Goal: Information Seeking & Learning: Learn about a topic

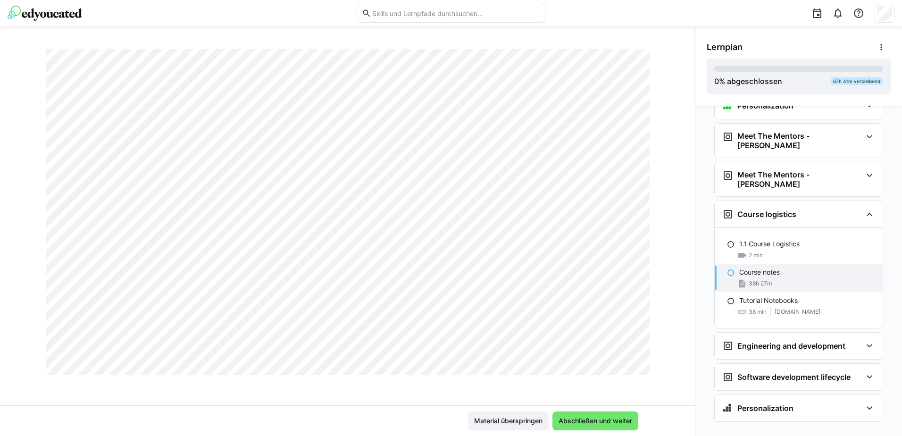
scroll to position [3443, 0]
click at [879, 43] on eds-icon at bounding box center [880, 46] width 9 height 9
click at [743, 279] on div "38h 27m" at bounding box center [754, 283] width 34 height 9
click at [737, 279] on eds-icon at bounding box center [741, 283] width 9 height 9
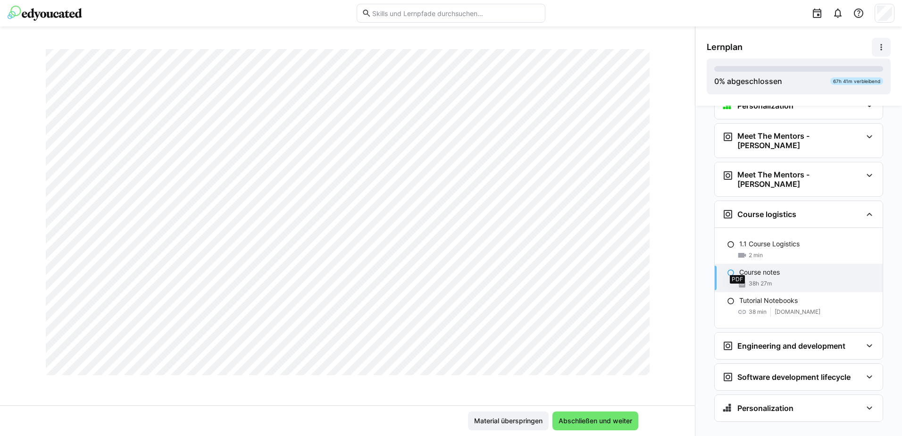
click at [737, 279] on eds-icon at bounding box center [741, 283] width 9 height 9
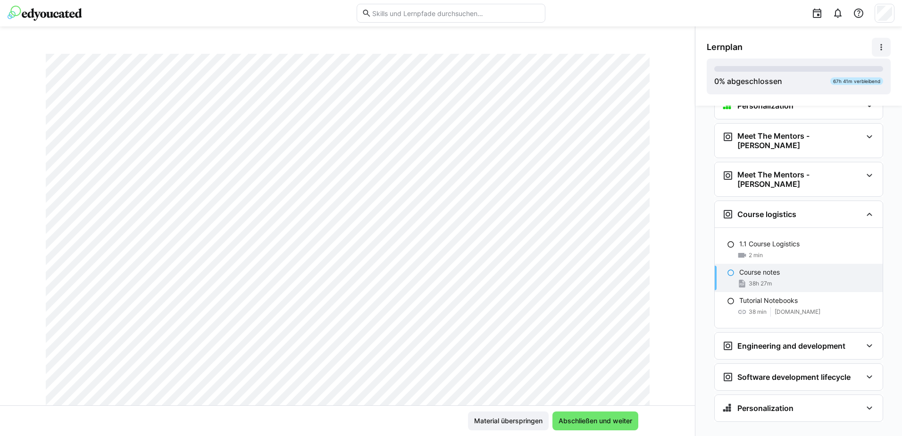
scroll to position [0, 0]
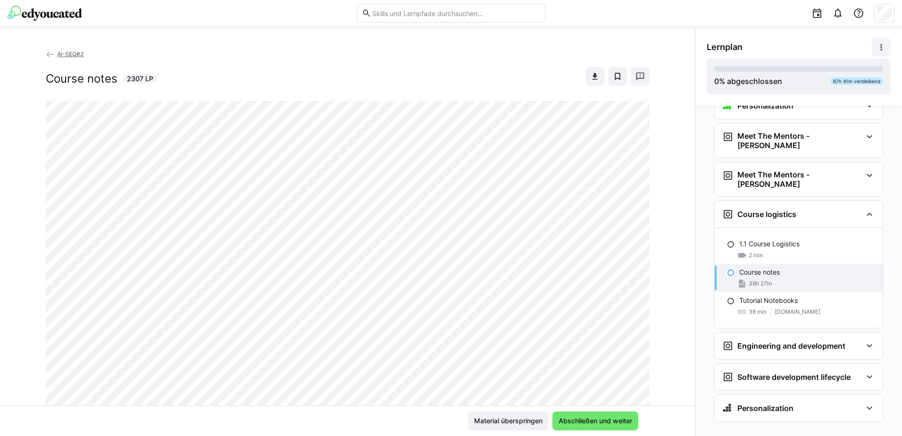
click at [46, 52] on eds-icon at bounding box center [50, 54] width 9 height 9
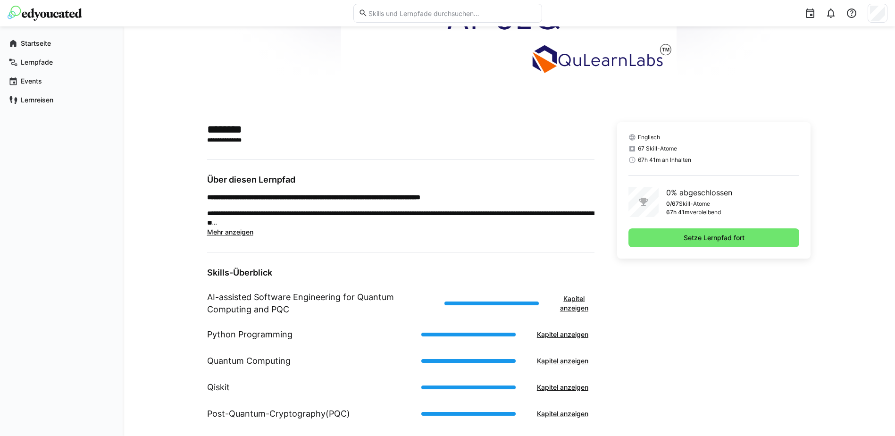
scroll to position [189, 0]
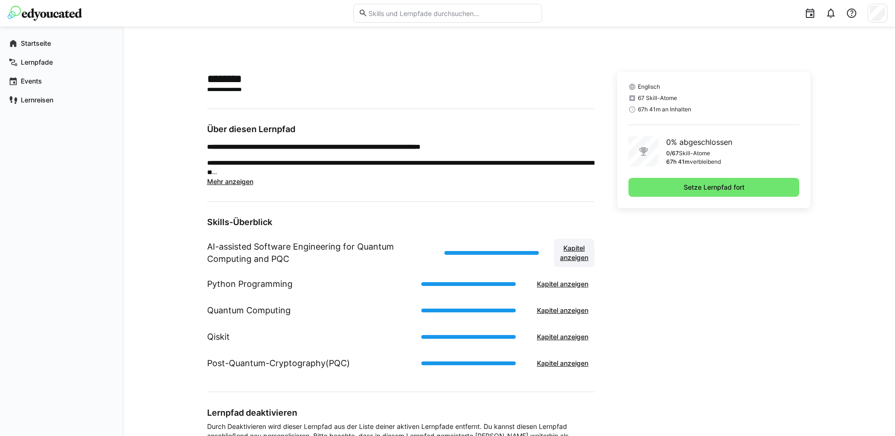
click at [575, 258] on span "Kapitel anzeigen" at bounding box center [573, 252] width 31 height 19
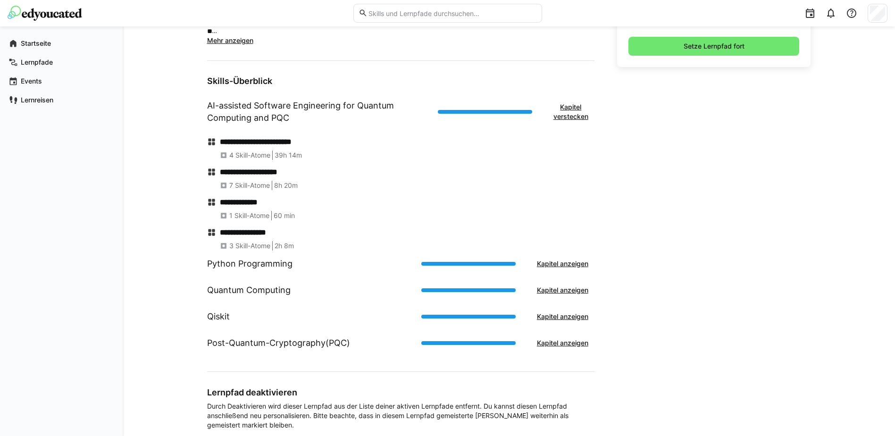
scroll to position [330, 0]
click at [260, 266] on h1 "Python Programming" at bounding box center [249, 263] width 85 height 12
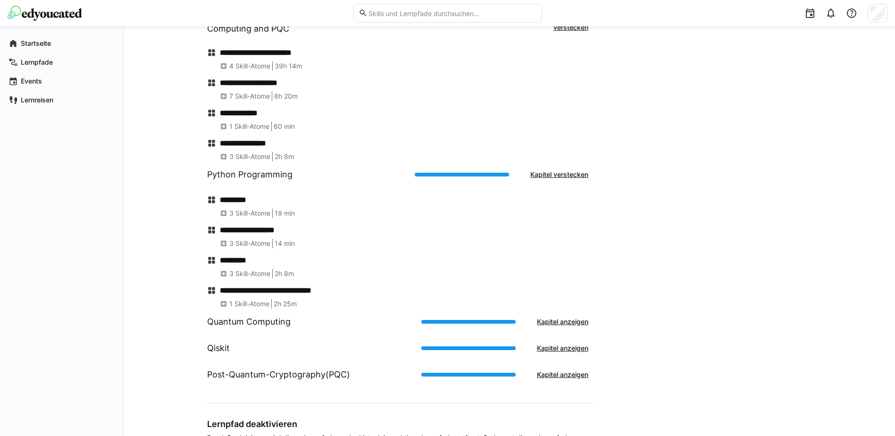
scroll to position [424, 0]
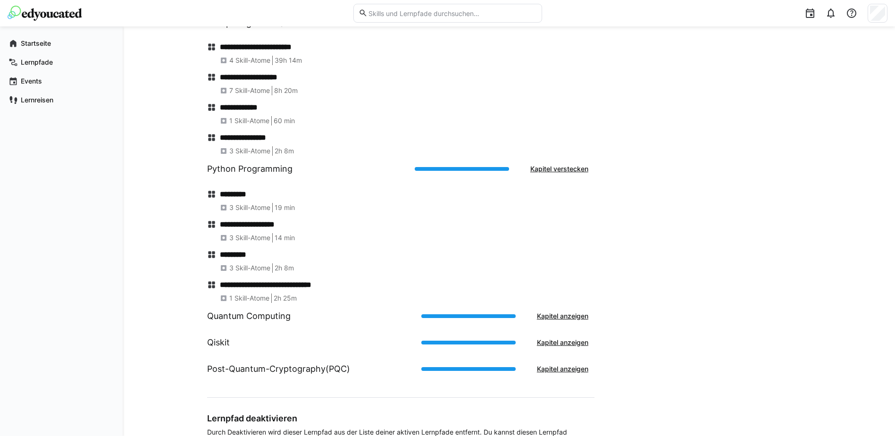
click at [241, 320] on h1 "Quantum Computing" at bounding box center [248, 316] width 83 height 12
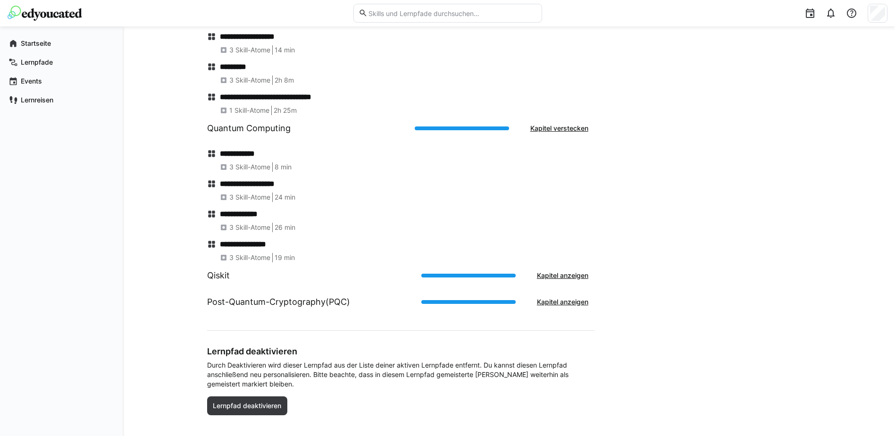
scroll to position [613, 0]
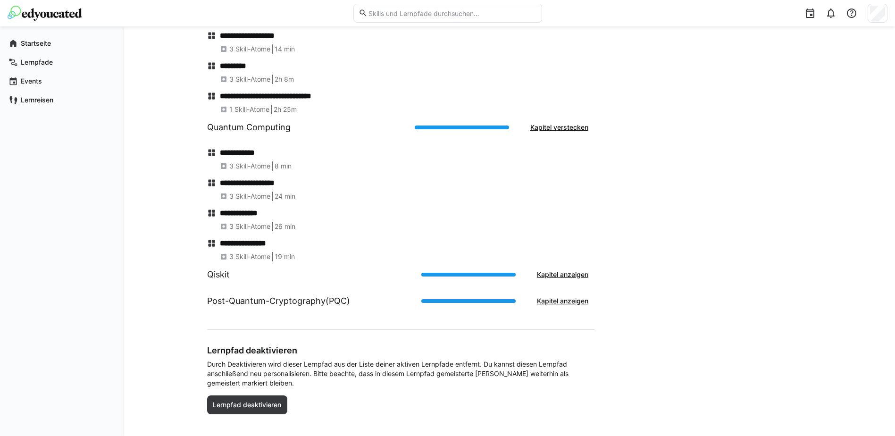
click at [215, 276] on h1 "Qiskit" at bounding box center [218, 274] width 23 height 12
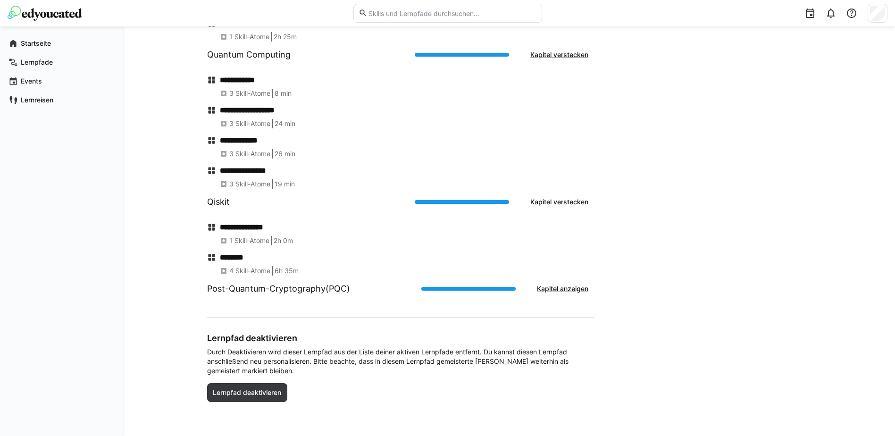
click at [217, 292] on h1 "Post-Quantum-Cryptography(PQC)" at bounding box center [278, 289] width 143 height 12
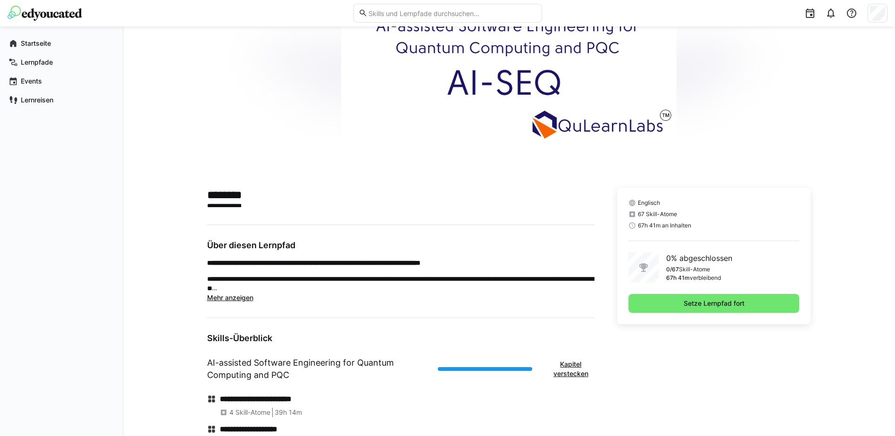
scroll to position [0, 0]
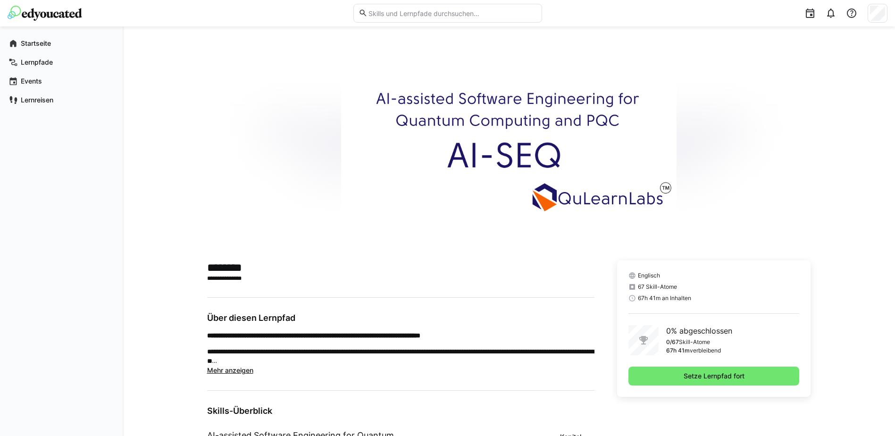
drag, startPoint x: 827, startPoint y: 85, endPoint x: 838, endPoint y: 60, distance: 27.7
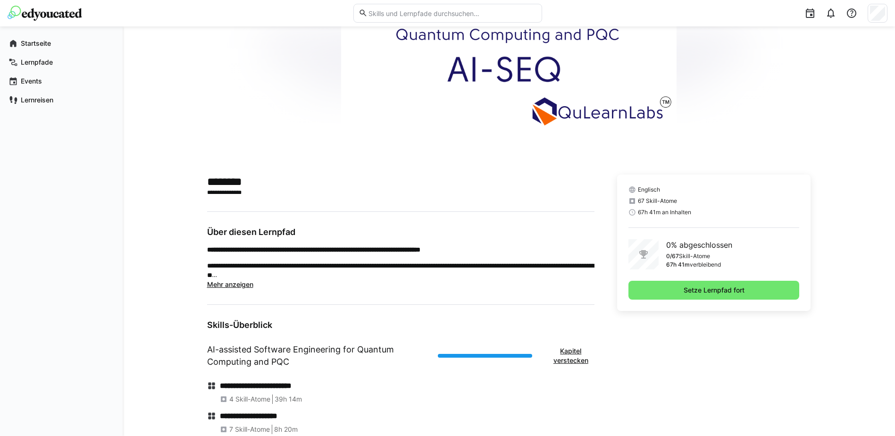
scroll to position [189, 0]
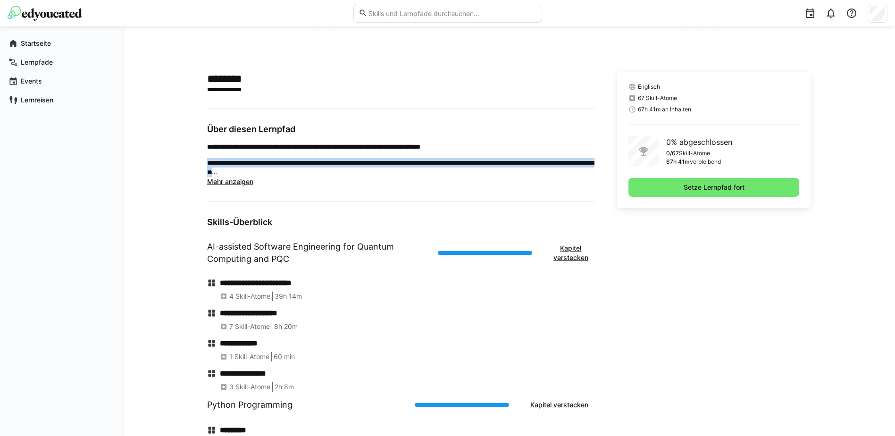
drag, startPoint x: 208, startPoint y: 163, endPoint x: 390, endPoint y: 172, distance: 181.3
click at [390, 172] on p "**********" at bounding box center [400, 167] width 387 height 19
drag, startPoint x: 390, startPoint y: 172, endPoint x: 746, endPoint y: 314, distance: 383.2
click at [238, 183] on span "Mehr anzeigen" at bounding box center [230, 181] width 46 height 8
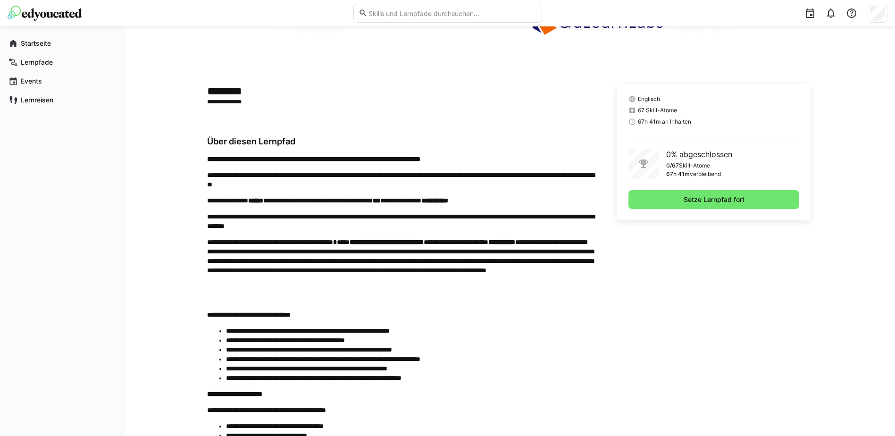
scroll to position [94, 0]
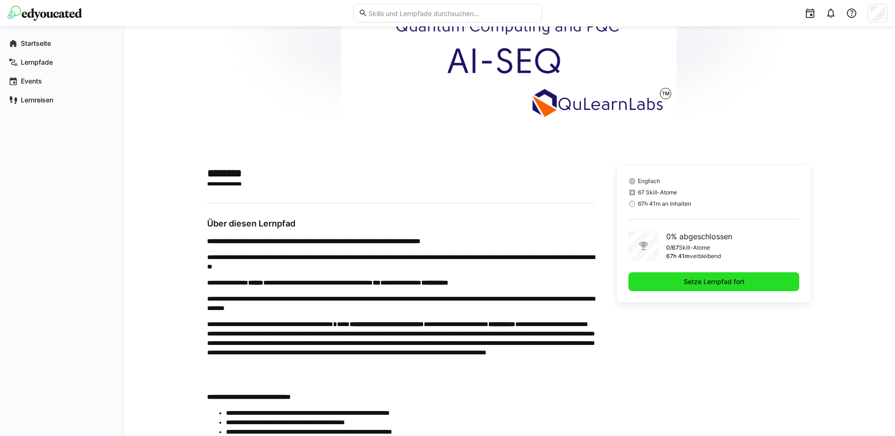
click at [696, 282] on span "Setze Lernpfad fort" at bounding box center [714, 281] width 64 height 9
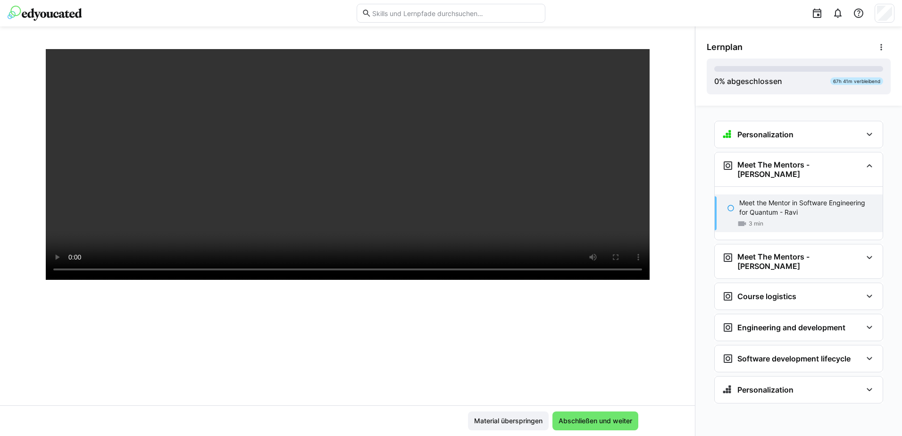
scroll to position [162, 0]
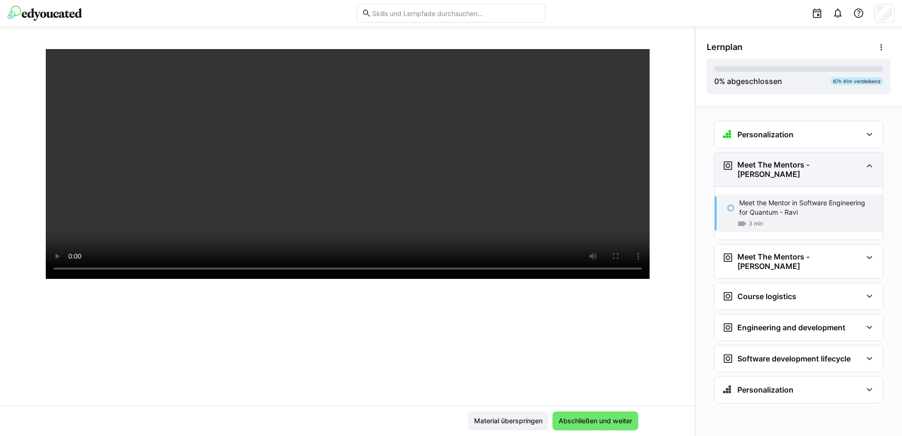
click at [866, 166] on eds-icon at bounding box center [869, 165] width 11 height 11
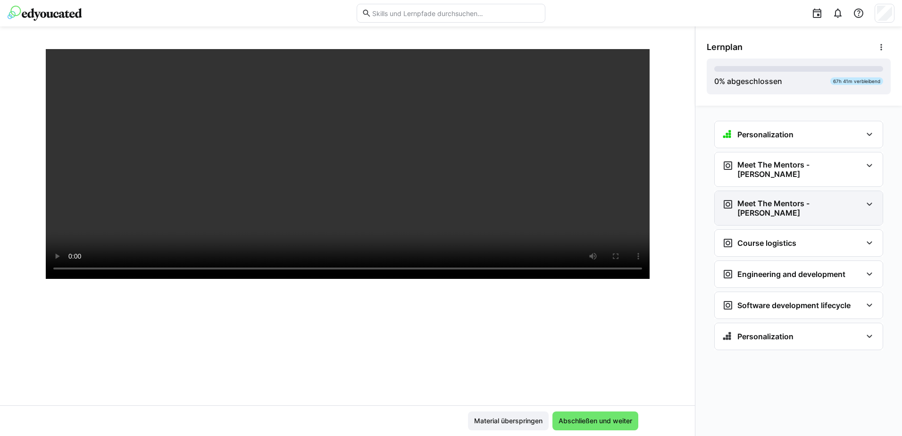
click at [847, 200] on div "Meet The Mentors - [PERSON_NAME]" at bounding box center [792, 208] width 140 height 19
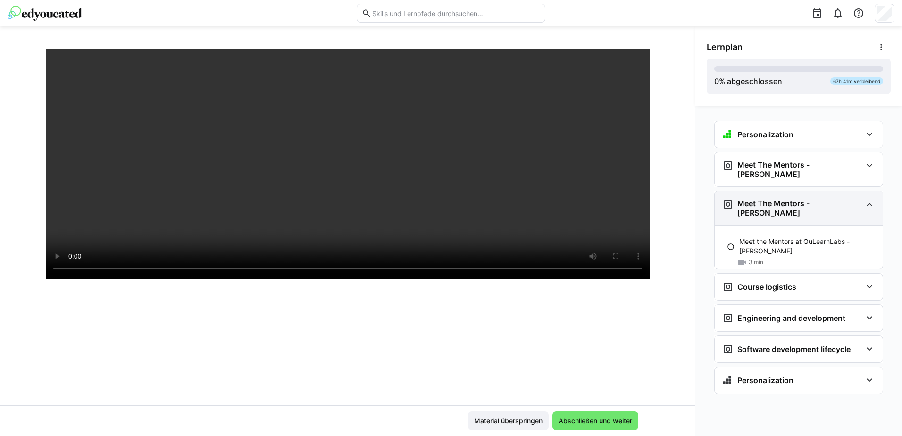
click at [847, 200] on div "Meet The Mentors - [PERSON_NAME]" at bounding box center [792, 208] width 140 height 19
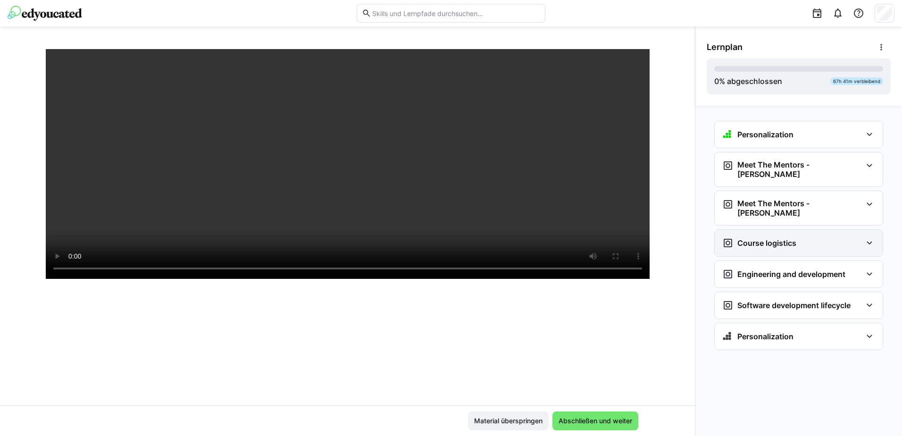
click at [834, 237] on div "Course logistics" at bounding box center [792, 242] width 140 height 11
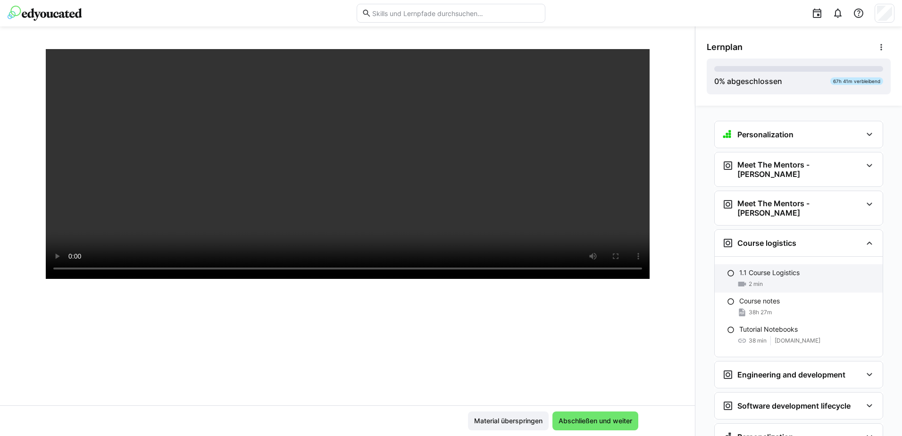
click at [749, 280] on span "2 min" at bounding box center [755, 284] width 14 height 8
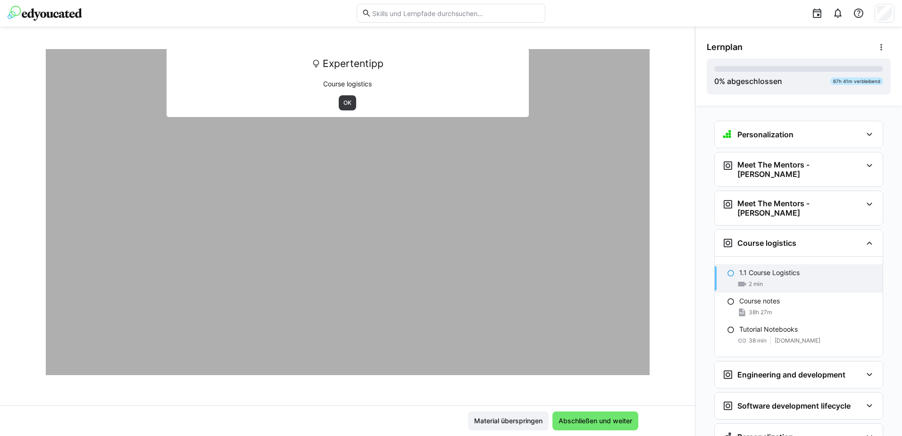
scroll to position [29, 0]
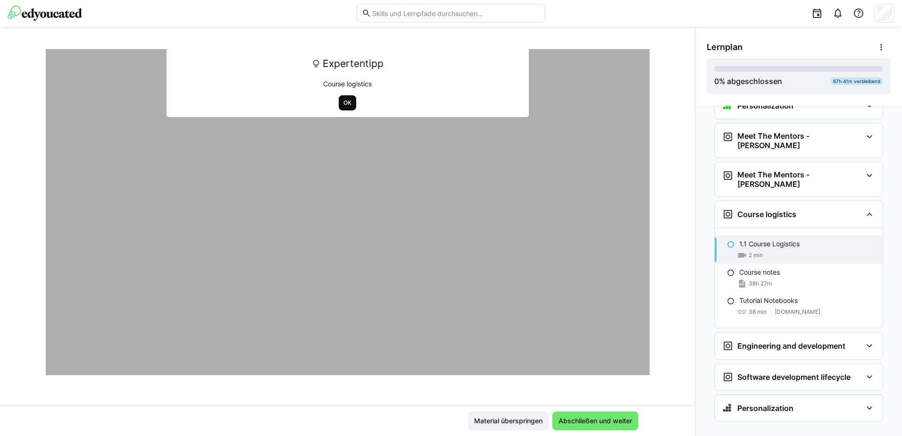
click at [346, 103] on span "OK" at bounding box center [347, 103] width 10 height 8
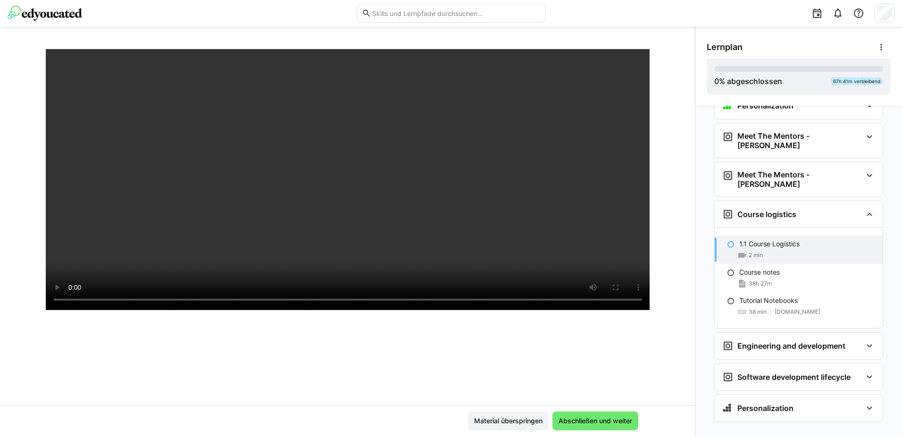
scroll to position [115, 0]
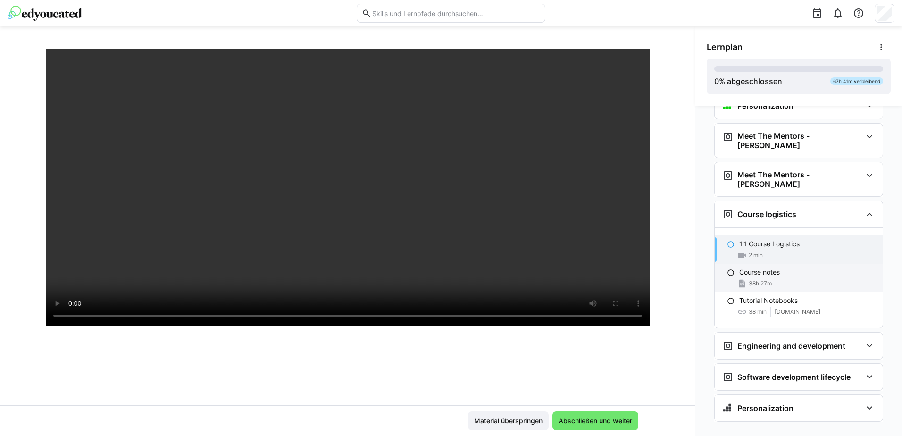
click at [782, 279] on div "38h 27m" at bounding box center [807, 283] width 136 height 9
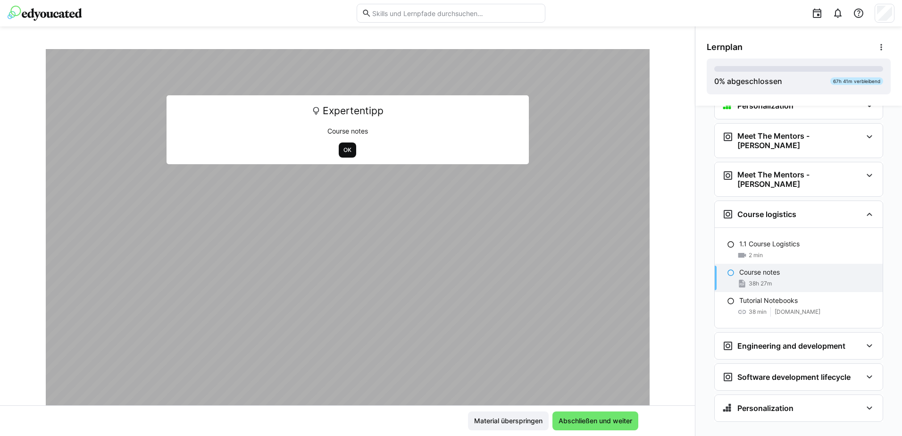
click at [345, 151] on span "OK" at bounding box center [347, 150] width 10 height 8
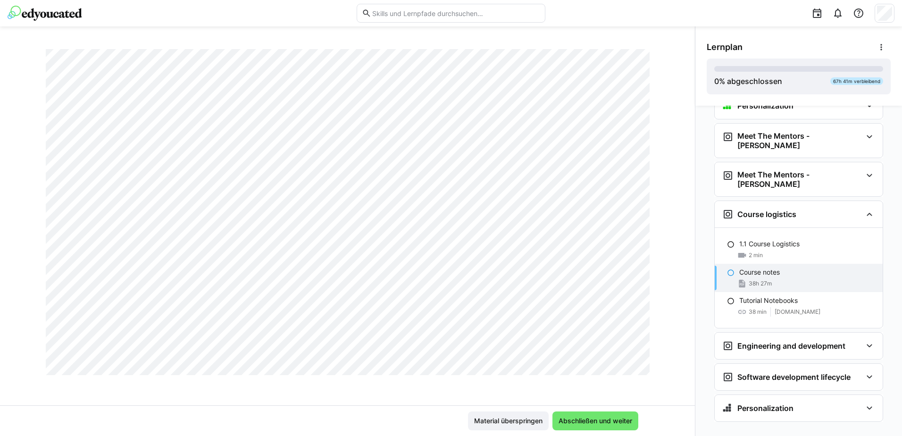
scroll to position [15207, 0]
